Goal: Navigation & Orientation: Find specific page/section

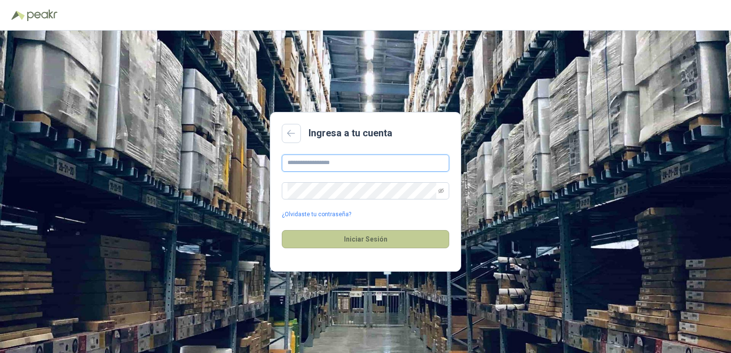
type input "****"
click at [349, 240] on button "Iniciar Sesión" at bounding box center [366, 239] width 168 height 18
click at [314, 159] on input "****" at bounding box center [366, 163] width 168 height 17
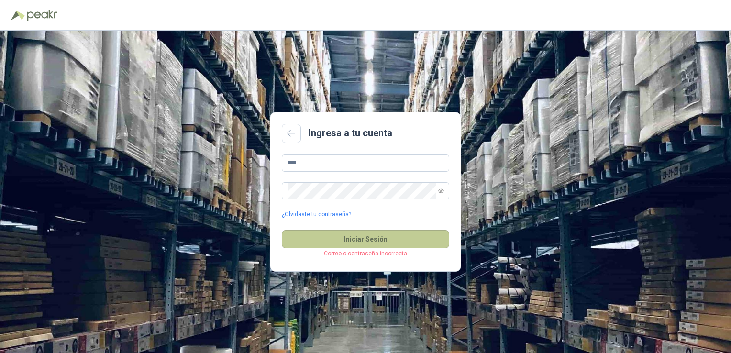
click at [342, 237] on button "Iniciar Sesión" at bounding box center [366, 239] width 168 height 18
click at [358, 164] on input "****" at bounding box center [366, 163] width 168 height 17
type input "*"
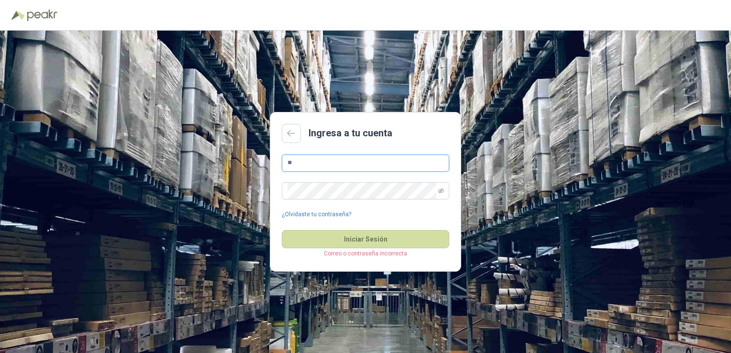
type input "**********"
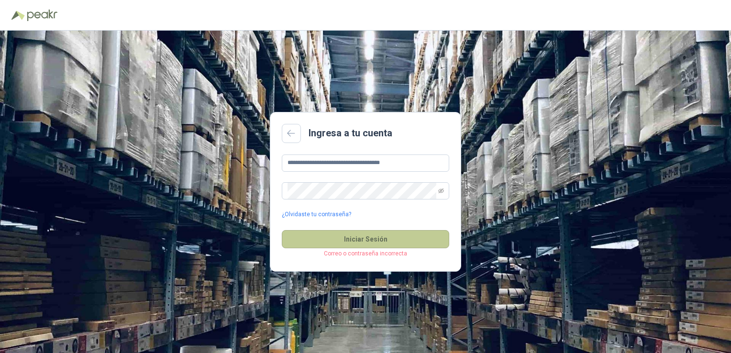
click at [313, 233] on button "Iniciar Sesión" at bounding box center [366, 239] width 168 height 18
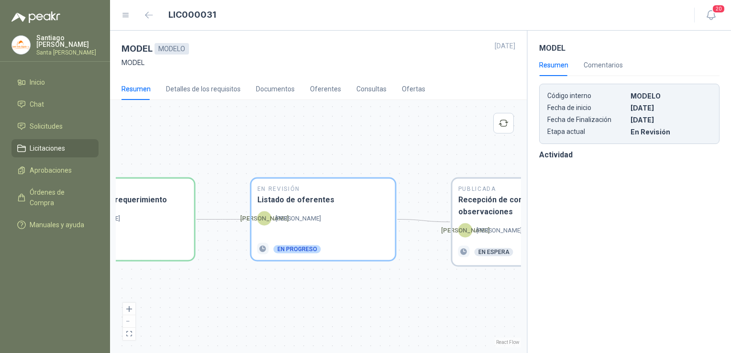
click at [409, 111] on div "En Revisión Descripción del requerimiento P [PERSON_NAME] Finalizado En Revisió…" at bounding box center [318, 227] width 405 height 242
click at [364, 145] on div "En Revisión Descripción del requerimiento P [PERSON_NAME] Finalizado En Revisió…" at bounding box center [318, 227] width 405 height 242
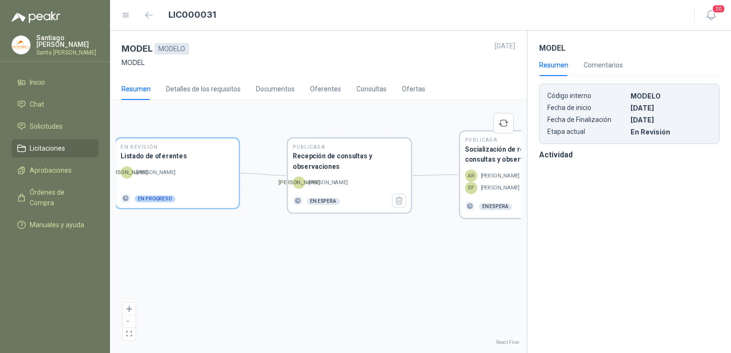
drag, startPoint x: 238, startPoint y: 280, endPoint x: 87, endPoint y: 244, distance: 155.8
click at [87, 244] on div "[PERSON_NAME] Santa [PERSON_NAME] Inicio Chat Solicitudes Licitaciones Aprobaci…" at bounding box center [365, 176] width 731 height 353
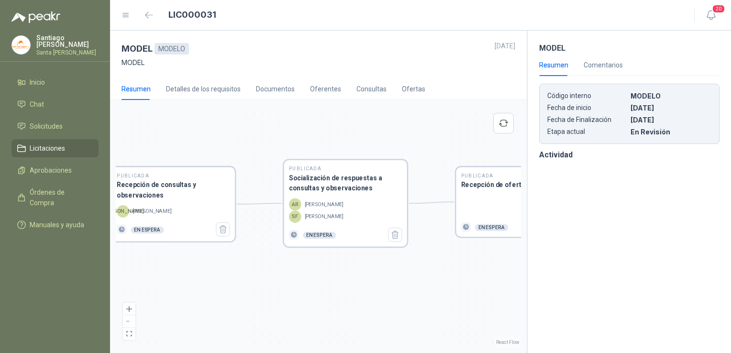
drag, startPoint x: 195, startPoint y: 238, endPoint x: 59, endPoint y: 256, distance: 136.5
click at [59, 256] on div "[PERSON_NAME] Santa [PERSON_NAME] Inicio Chat Solicitudes Licitaciones Aprobaci…" at bounding box center [365, 176] width 731 height 353
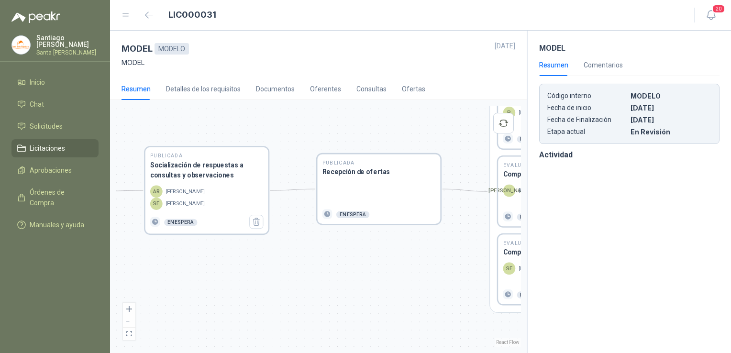
drag, startPoint x: 253, startPoint y: 284, endPoint x: 117, endPoint y: 271, distance: 136.5
click at [117, 271] on div "En Revisión Descripción del requerimiento P [PERSON_NAME] Finalizado En Revisió…" at bounding box center [318, 227] width 405 height 242
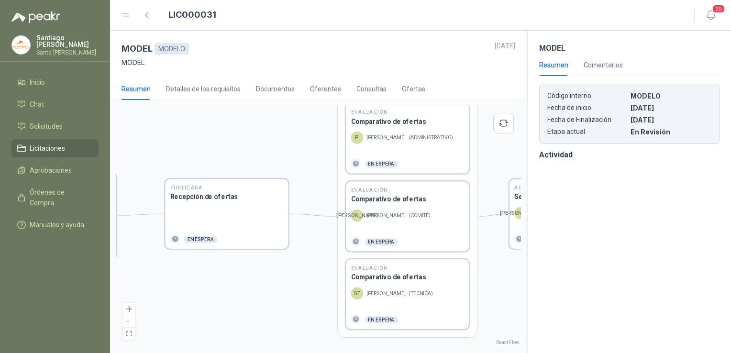
drag, startPoint x: 196, startPoint y: 269, endPoint x: 73, endPoint y: 290, distance: 125.3
click at [46, 292] on div "[PERSON_NAME] Santa [PERSON_NAME] Inicio Chat Solicitudes Licitaciones Aprobaci…" at bounding box center [365, 176] width 731 height 353
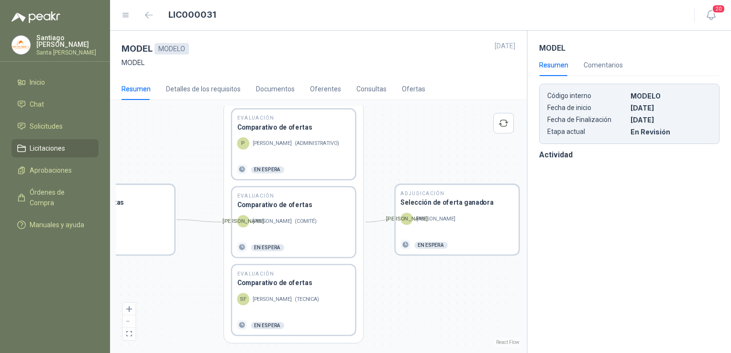
drag, startPoint x: 242, startPoint y: 276, endPoint x: 126, endPoint y: 283, distance: 116.0
click at [126, 283] on div "En Revisión Descripción del requerimiento P [PERSON_NAME] Finalizado En Revisió…" at bounding box center [318, 227] width 405 height 242
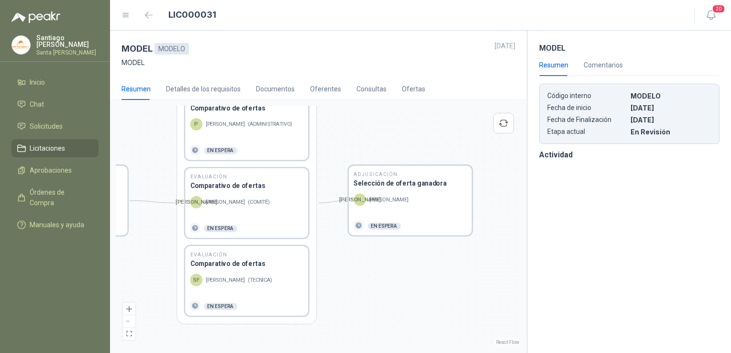
drag, startPoint x: 412, startPoint y: 283, endPoint x: 365, endPoint y: 264, distance: 50.7
click at [365, 264] on div "En Revisión Descripción del requerimiento P [PERSON_NAME] Finalizado En Revisió…" at bounding box center [318, 227] width 405 height 242
click at [389, 203] on p "[PERSON_NAME]" at bounding box center [388, 200] width 39 height 8
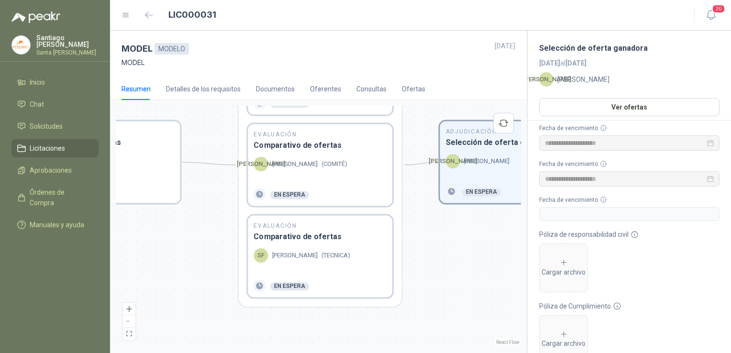
drag, startPoint x: 302, startPoint y: 316, endPoint x: 493, endPoint y: 259, distance: 198.4
click at [493, 259] on div "En Revisión Descripción del requerimiento P [PERSON_NAME] Finalizado En Revisió…" at bounding box center [318, 227] width 405 height 242
click at [270, 171] on div "[PERSON_NAME] ( COMITÉ )" at bounding box center [320, 170] width 133 height 26
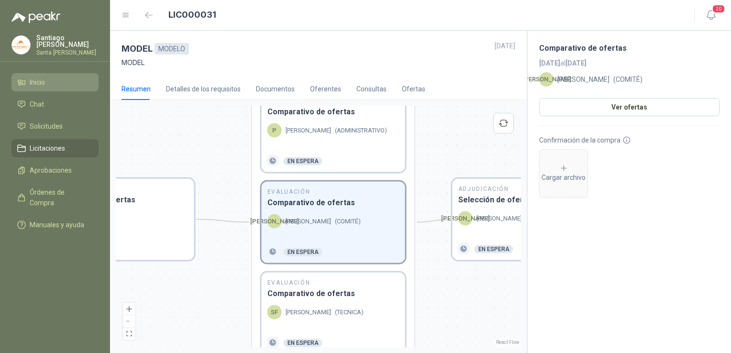
click at [48, 77] on li "Inicio" at bounding box center [55, 82] width 76 height 11
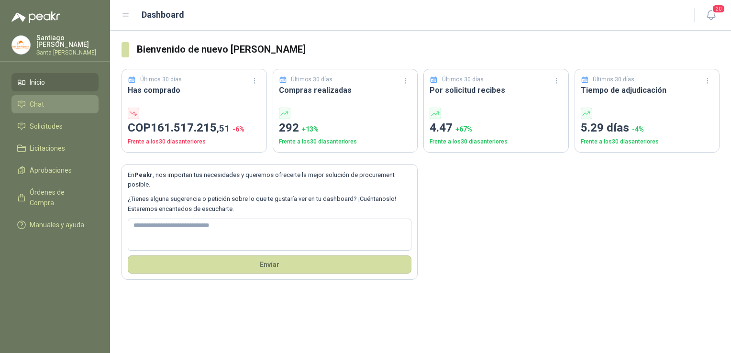
click at [38, 102] on span "Chat" at bounding box center [37, 104] width 14 height 11
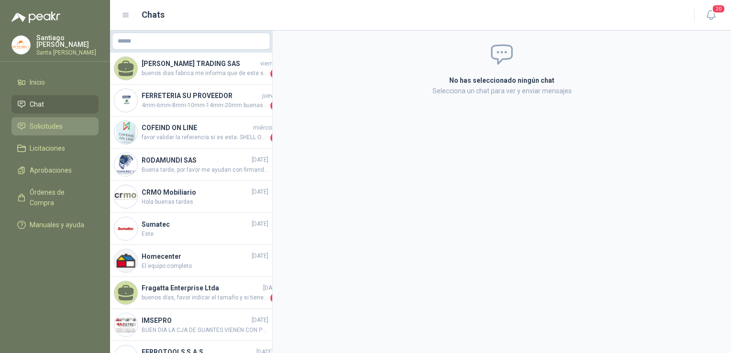
click at [35, 125] on span "Solicitudes" at bounding box center [46, 126] width 33 height 11
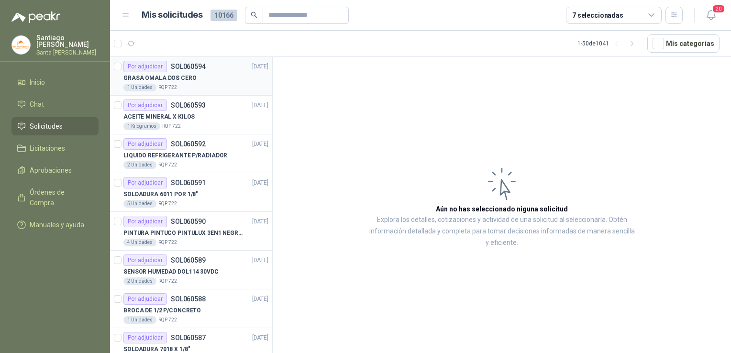
click at [204, 88] on div "1 Unidades RQP 722" at bounding box center [195, 88] width 145 height 8
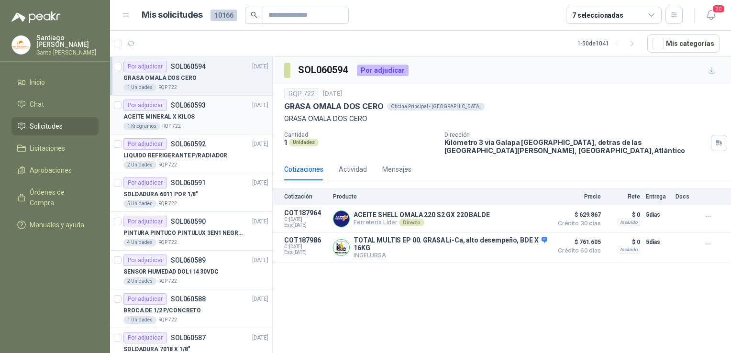
click at [204, 108] on p "SOL060593" at bounding box center [188, 105] width 35 height 7
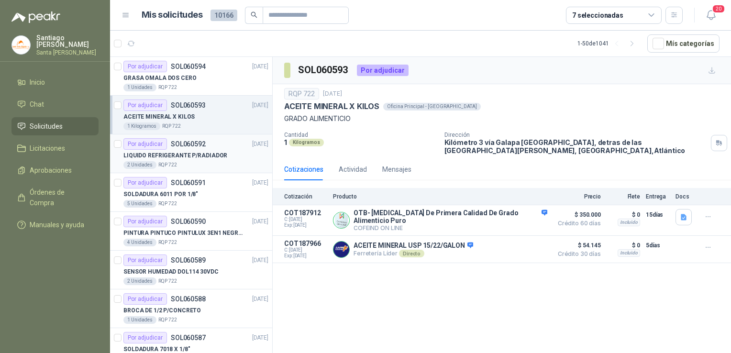
click at [221, 145] on div "Por adjudicar SOL060592 [DATE]" at bounding box center [195, 143] width 145 height 11
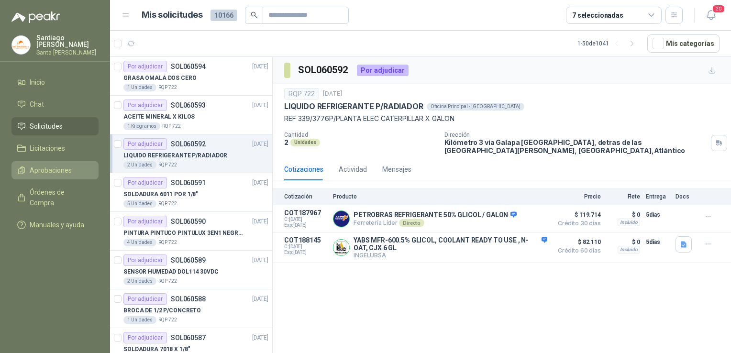
click at [47, 168] on span "Aprobaciones" at bounding box center [51, 170] width 42 height 11
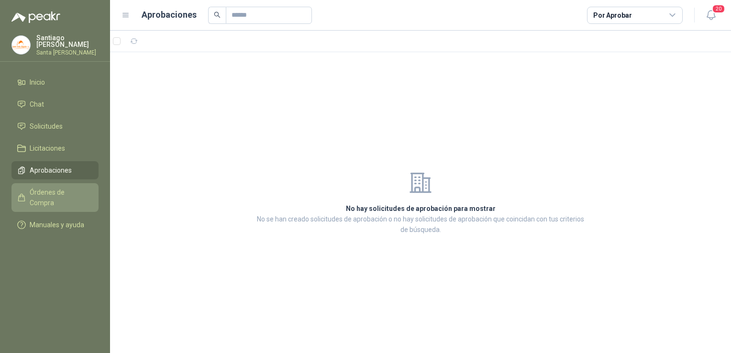
click at [86, 183] on link "Órdenes de Compra" at bounding box center [54, 197] width 87 height 29
